Goal: Information Seeking & Learning: Learn about a topic

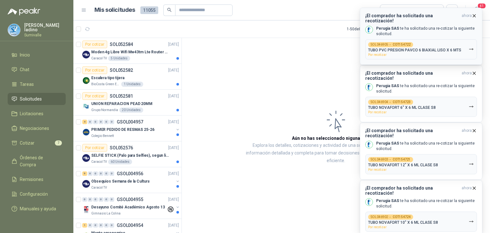
click at [436, 48] on p "TUBO PVC PRESION PAVCO 6 BIAXIAL LISO X 6 MTS" at bounding box center [414, 50] width 93 height 4
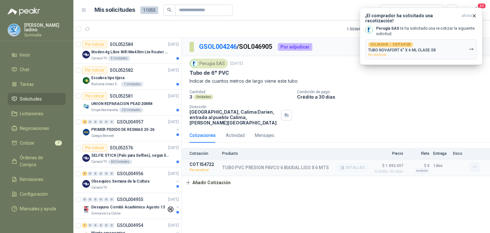
click at [477, 164] on icon "button" at bounding box center [474, 166] width 5 height 5
click at [396, 162] on span "$ 1.892.457" at bounding box center [387, 166] width 32 height 8
click at [234, 132] on div "Actividad" at bounding box center [235, 135] width 19 height 7
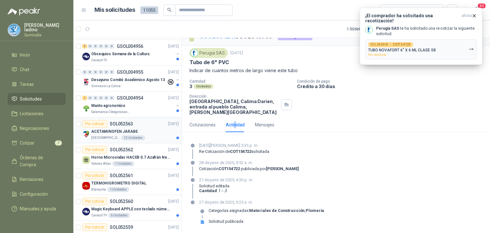
scroll to position [128, 0]
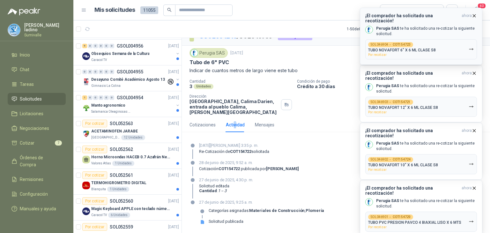
click at [473, 17] on icon "button" at bounding box center [473, 15] width 5 height 5
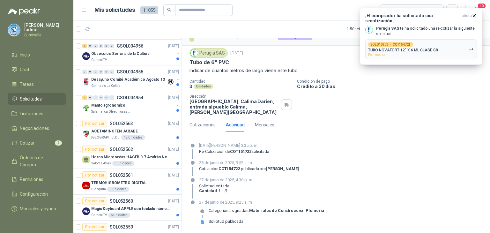
click at [297, 13] on article "Mis solicitudes 11055 Todas" at bounding box center [275, 9] width 363 height 11
